Goal: Information Seeking & Learning: Learn about a topic

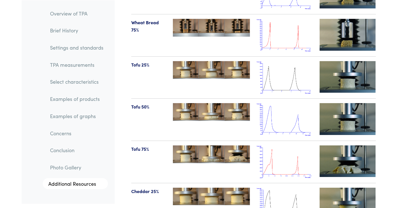
scroll to position [5954, 0]
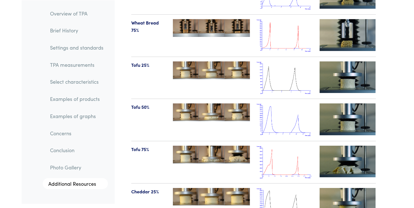
click at [271, 61] on img at bounding box center [285, 77] width 56 height 33
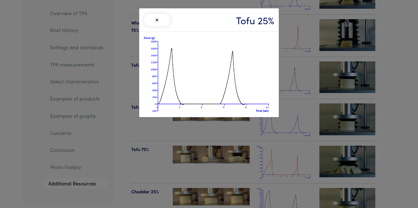
click at [273, 129] on div "× Tofu 25%" at bounding box center [209, 104] width 418 height 208
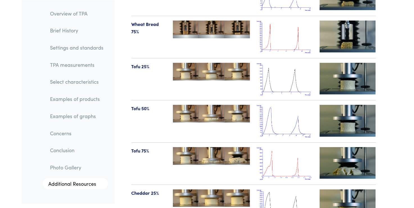
scroll to position [5952, 0]
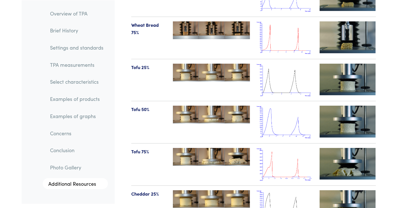
drag, startPoint x: 279, startPoint y: 64, endPoint x: 269, endPoint y: 52, distance: 15.3
click at [269, 64] on img at bounding box center [285, 80] width 56 height 33
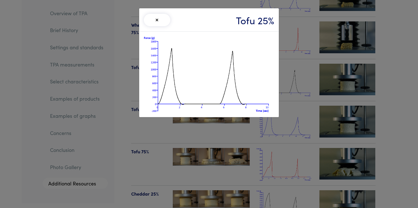
click at [269, 52] on img at bounding box center [209, 74] width 130 height 76
click at [303, 93] on div "× Tofu 25%" at bounding box center [209, 104] width 418 height 208
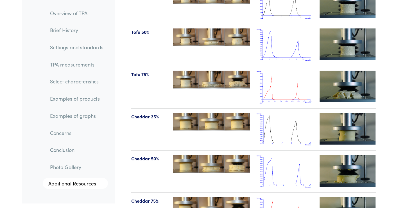
scroll to position [6030, 0]
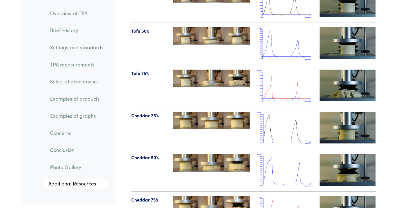
click at [267, 112] on img at bounding box center [285, 128] width 56 height 33
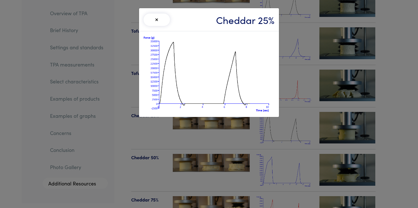
click at [294, 103] on div "× Cheddar 25%" at bounding box center [209, 104] width 418 height 208
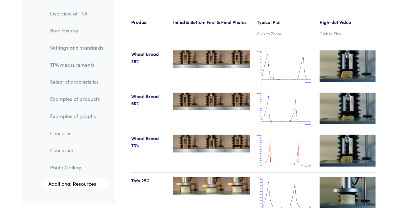
scroll to position [5842, 0]
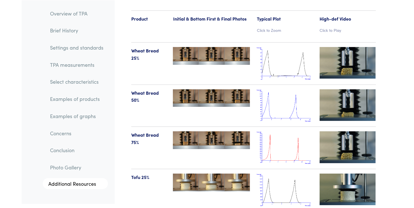
click at [273, 90] on img at bounding box center [285, 105] width 56 height 33
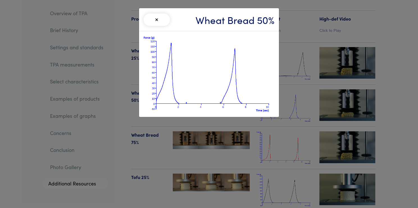
click at [305, 85] on div "× Wheat Bread 50%" at bounding box center [209, 104] width 418 height 208
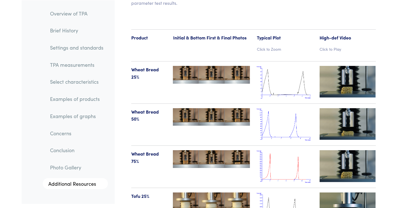
scroll to position [5823, 0]
